Goal: Task Accomplishment & Management: Manage account settings

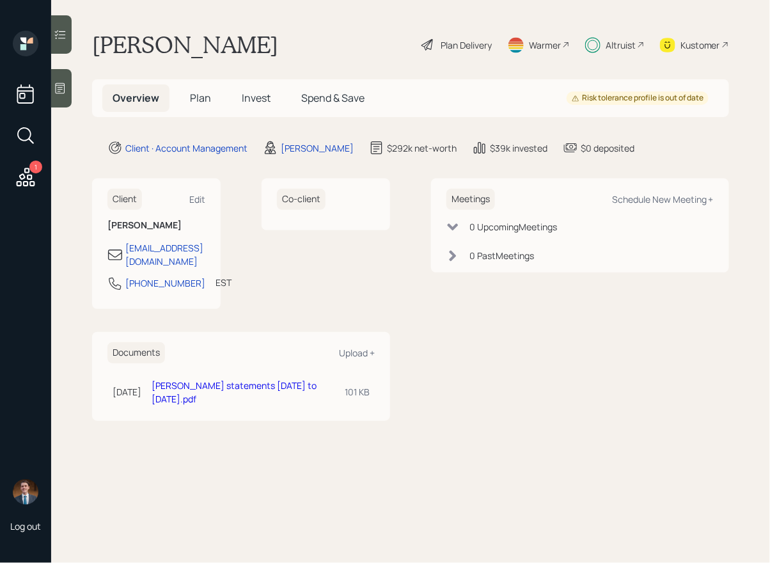
click at [621, 42] on div "Altruist" at bounding box center [621, 44] width 30 height 13
click at [192, 90] on h5 "Plan" at bounding box center [201, 97] width 42 height 27
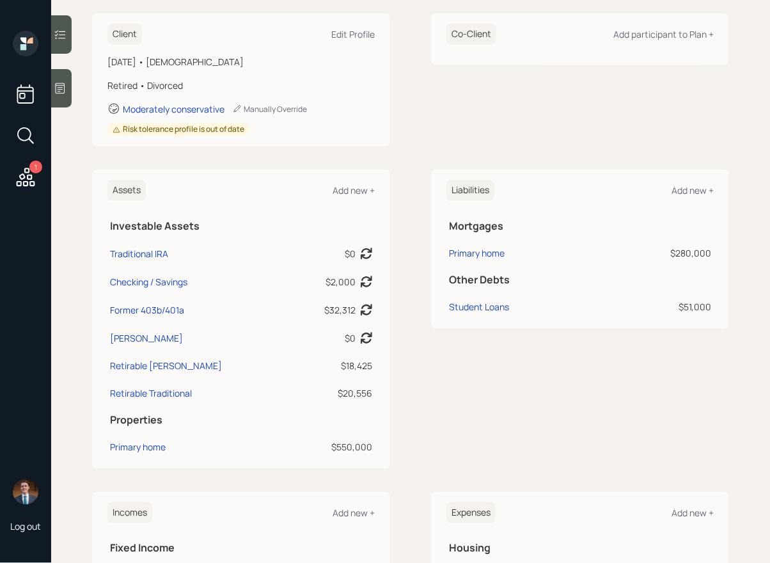
scroll to position [180, 0]
drag, startPoint x: 224, startPoint y: 311, endPoint x: 109, endPoint y: 301, distance: 116.1
click at [109, 301] on td "Former 403b/401a" at bounding box center [199, 307] width 184 height 28
click at [96, 299] on div "Assets Add new + Investable Assets Traditional IRA $0 Asset balance last update…" at bounding box center [241, 318] width 298 height 299
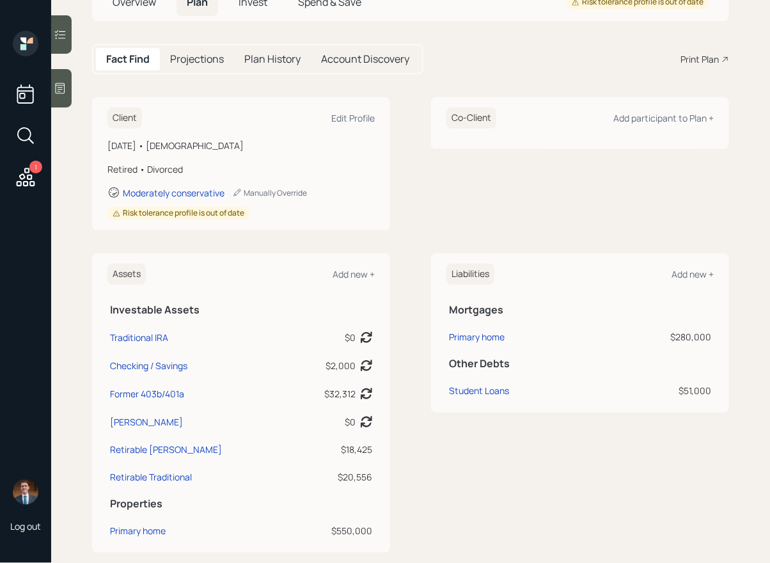
scroll to position [0, 0]
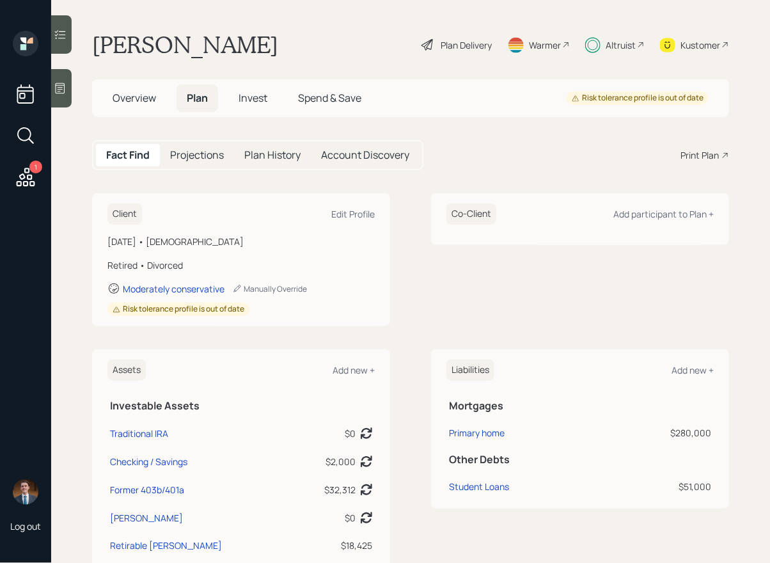
click at [248, 95] on span "Invest" at bounding box center [253, 98] width 29 height 14
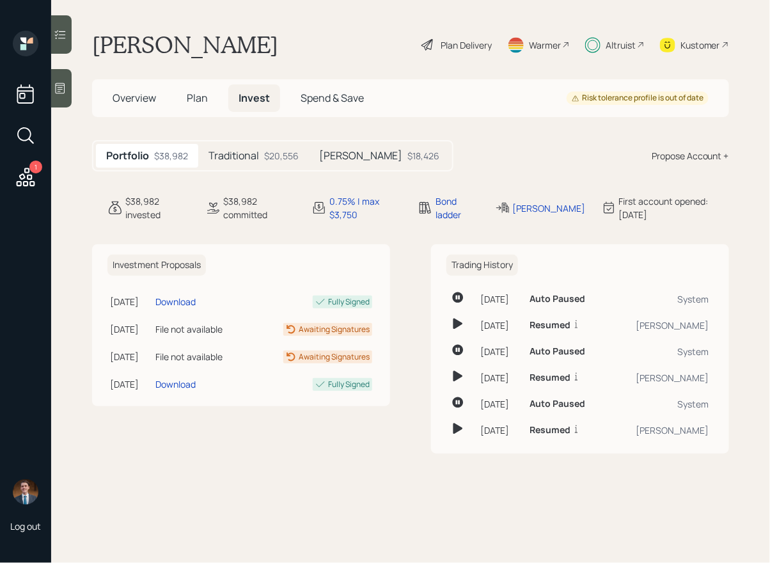
click at [282, 157] on div "$20,556" at bounding box center [281, 155] width 35 height 13
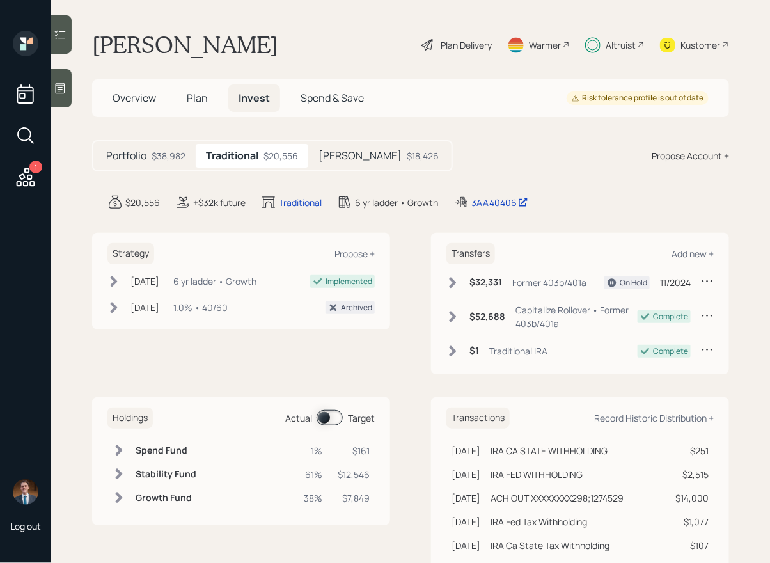
click at [450, 314] on icon at bounding box center [452, 316] width 13 height 13
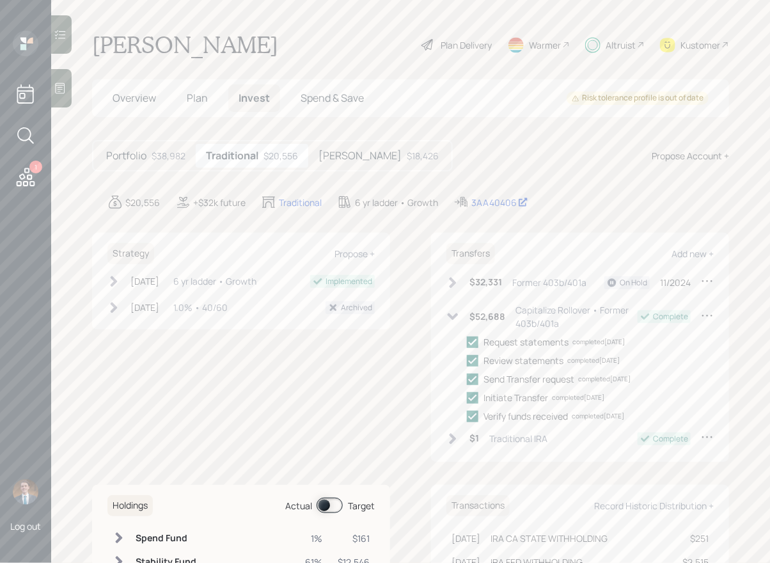
click at [450, 314] on icon at bounding box center [453, 316] width 11 height 7
